Goal: Information Seeking & Learning: Find specific fact

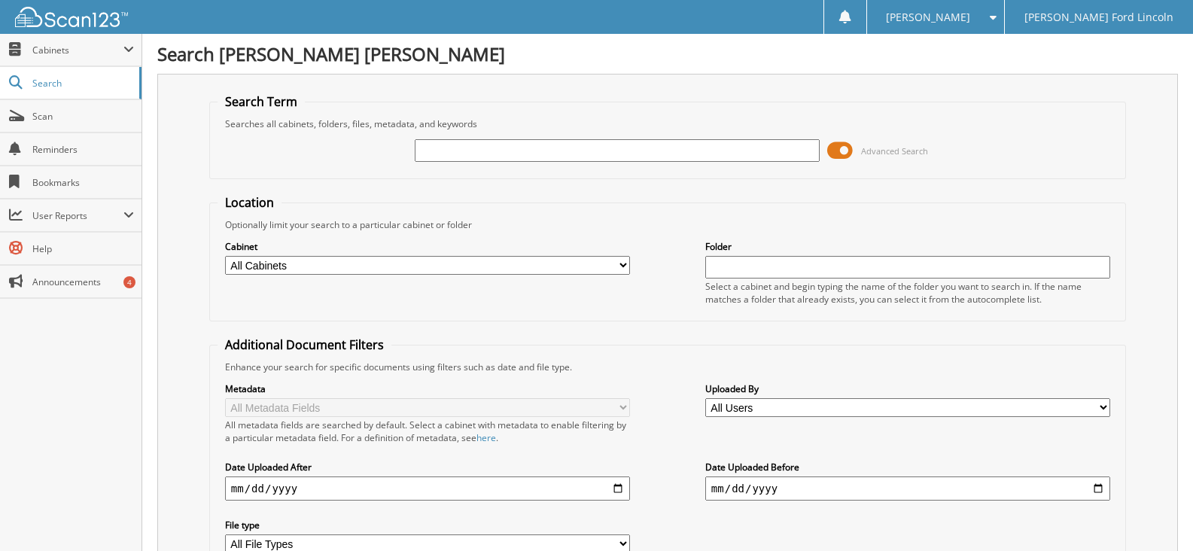
click at [609, 156] on input "text" at bounding box center [617, 150] width 405 height 23
type input "83278"
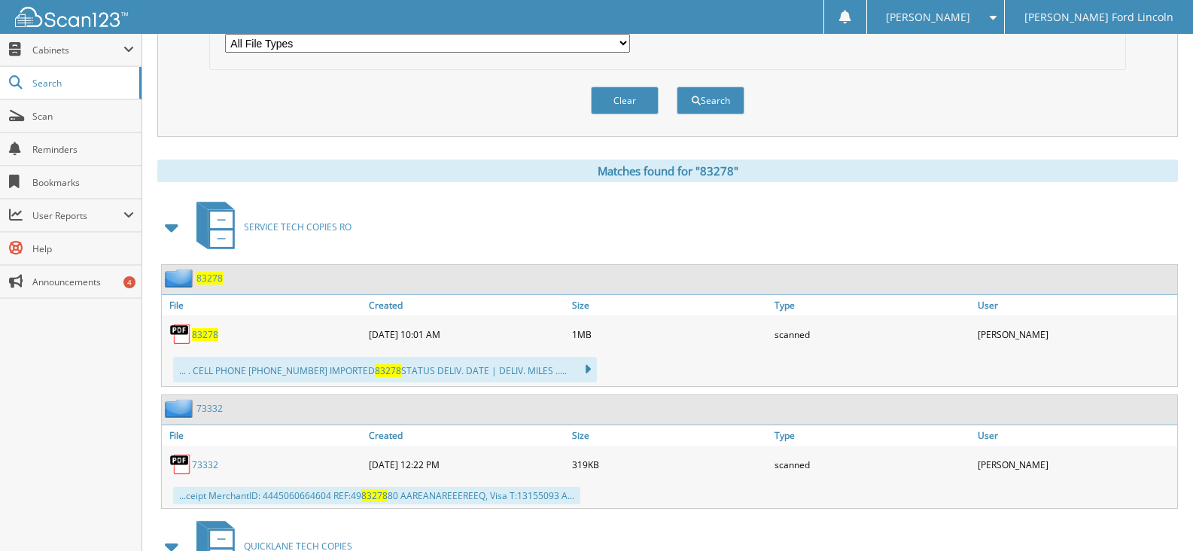
scroll to position [527, 0]
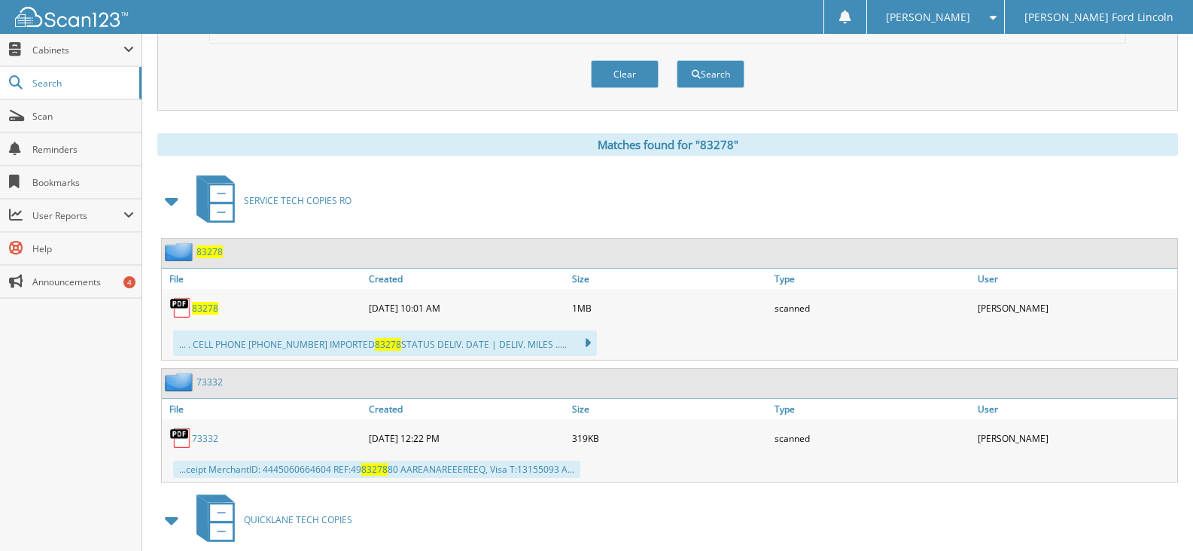
click at [197, 313] on span "83278" at bounding box center [205, 308] width 26 height 13
